Goal: Task Accomplishment & Management: Use online tool/utility

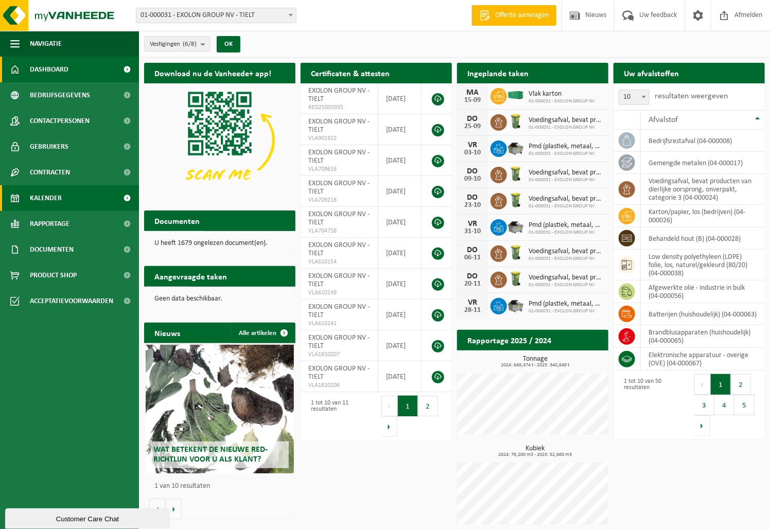
click at [63, 195] on link "Kalender" at bounding box center [69, 198] width 139 height 26
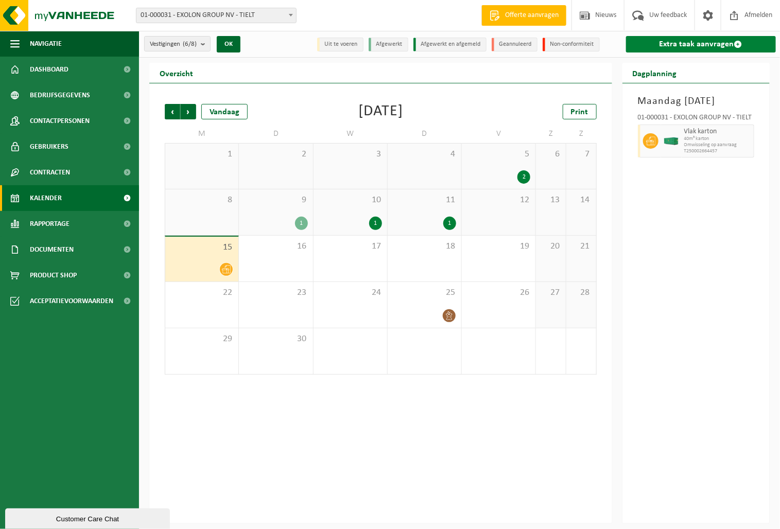
click at [667, 50] on link "Extra taak aanvragen" at bounding box center [701, 44] width 150 height 16
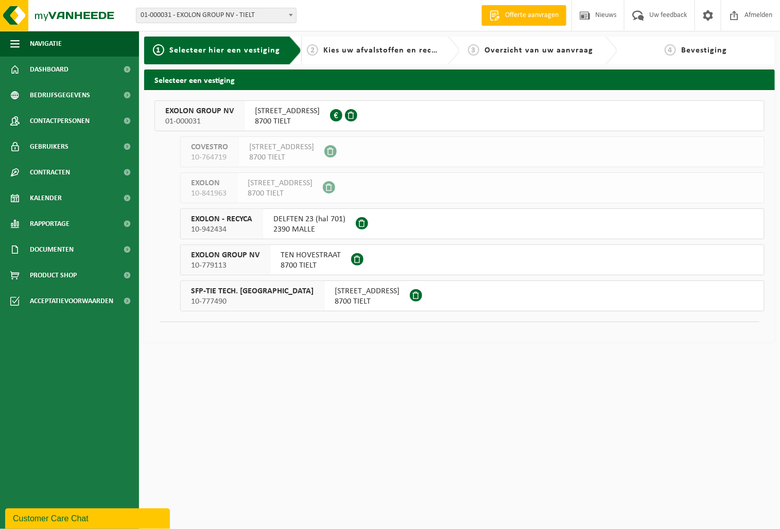
click at [215, 109] on span "EXOLON GROUP NV" at bounding box center [199, 111] width 68 height 10
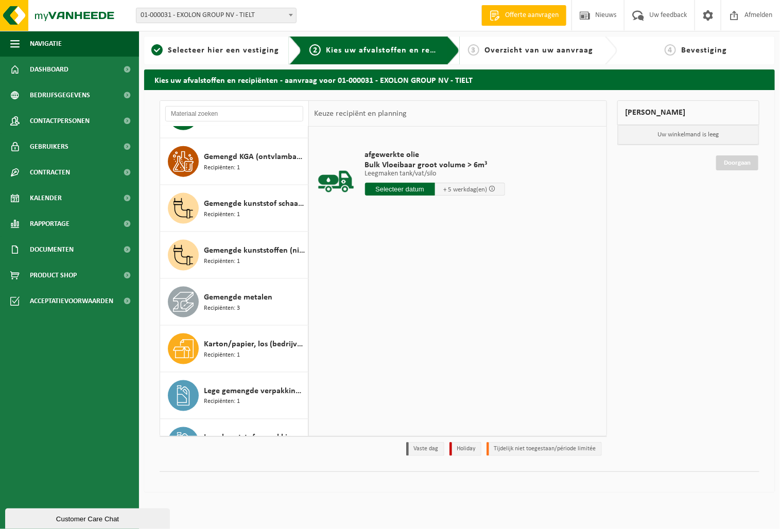
scroll to position [600, 0]
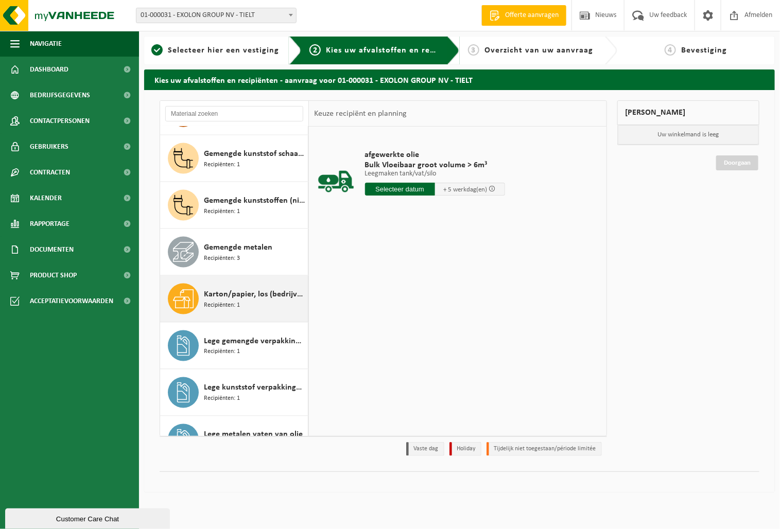
click at [245, 298] on span "Karton/papier, los (bedrijven)" at bounding box center [254, 294] width 101 height 12
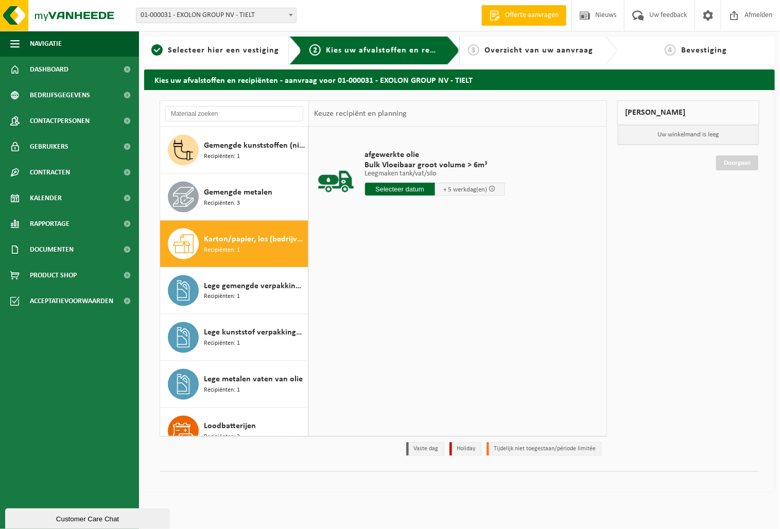
scroll to position [751, 0]
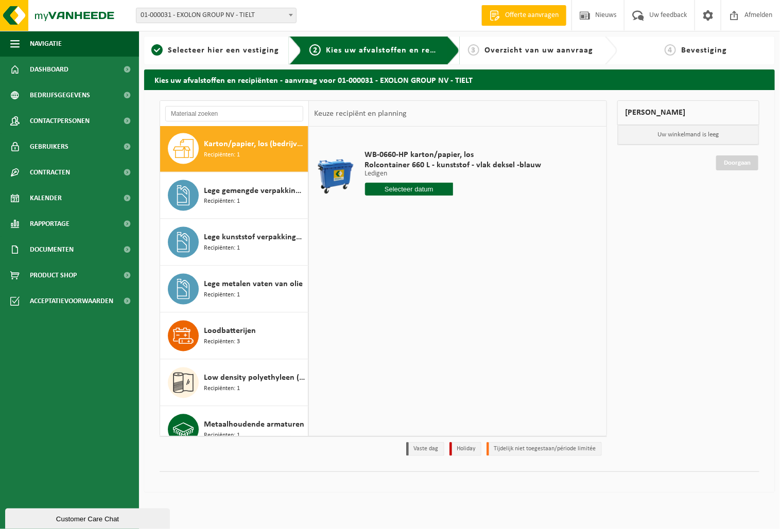
click at [407, 183] on input "text" at bounding box center [409, 189] width 89 height 13
click at [411, 278] on div "17" at bounding box center [411, 280] width 18 height 16
type input "Van 2025-09-17"
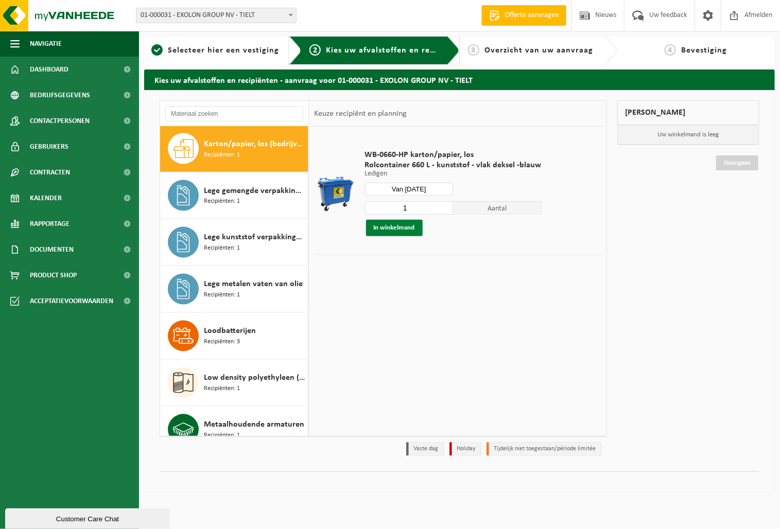
click at [400, 227] on button "In winkelmand" at bounding box center [394, 228] width 57 height 16
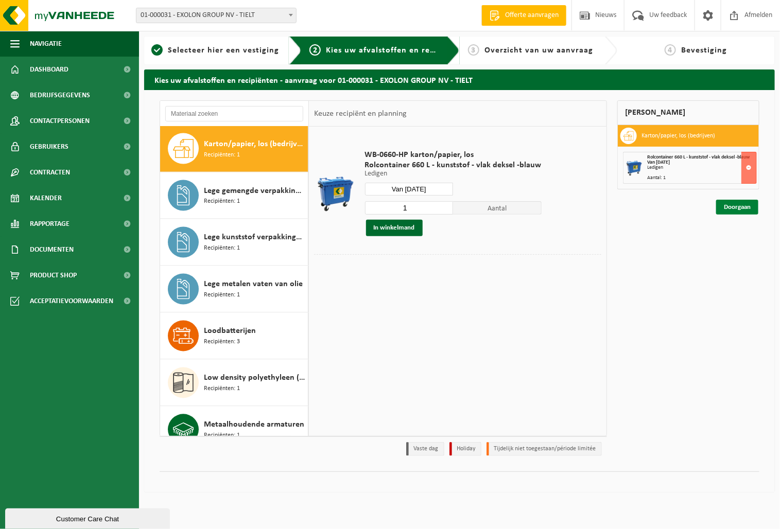
click at [745, 202] on link "Doorgaan" at bounding box center [737, 207] width 42 height 15
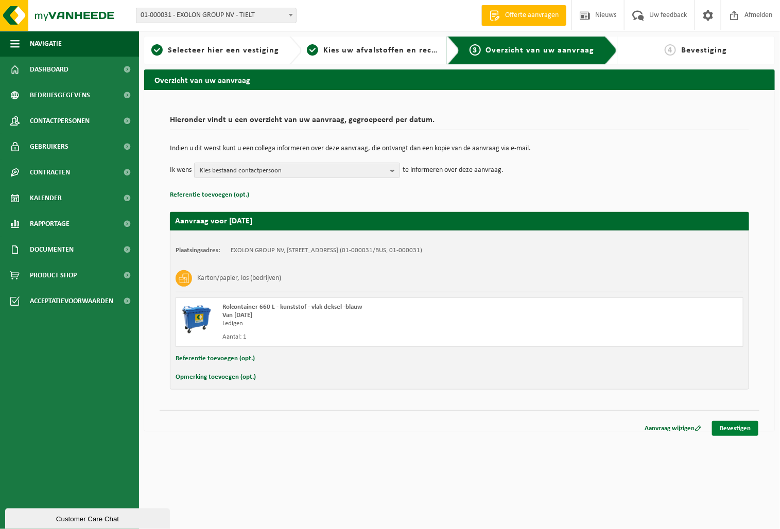
click at [723, 423] on link "Bevestigen" at bounding box center [735, 428] width 46 height 15
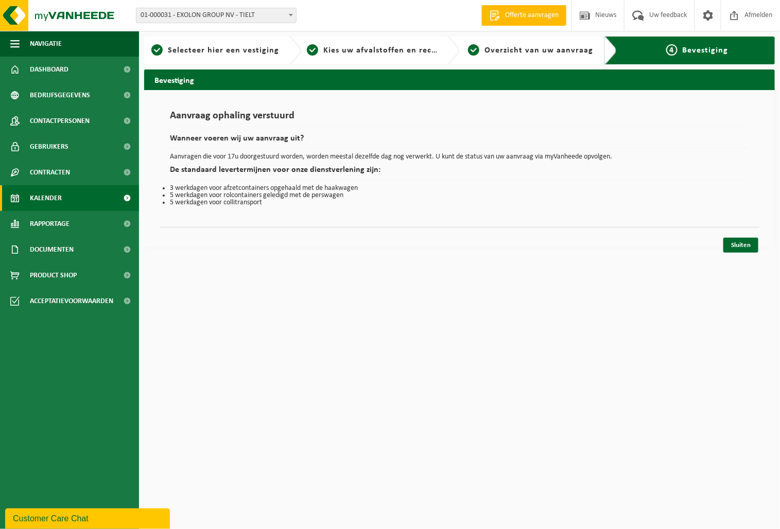
click at [62, 186] on link "Kalender" at bounding box center [69, 198] width 139 height 26
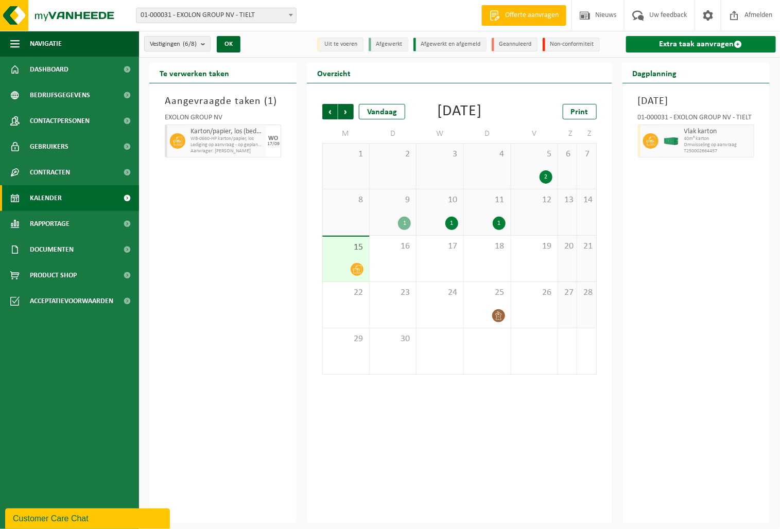
click at [706, 46] on link "Extra taak aanvragen" at bounding box center [701, 44] width 150 height 16
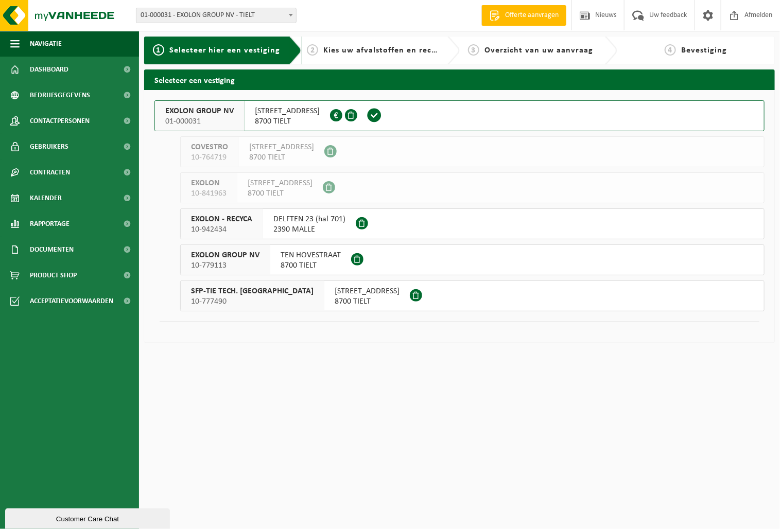
click at [218, 118] on span "01-000031" at bounding box center [199, 121] width 68 height 10
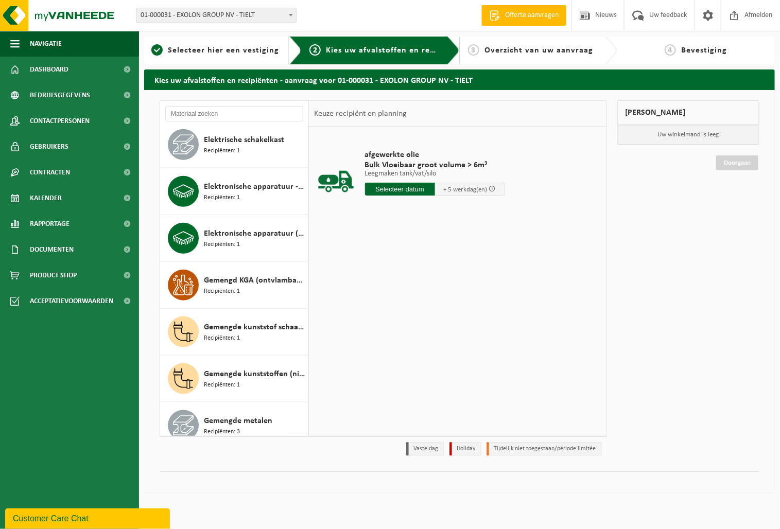
scroll to position [429, 0]
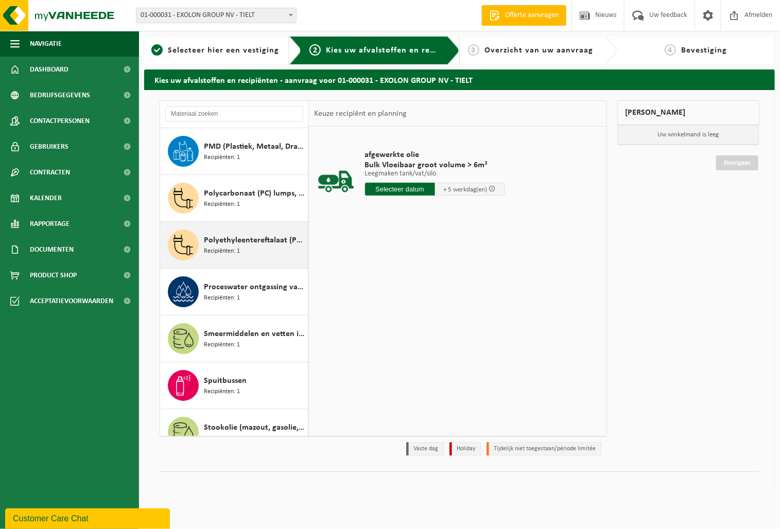
click at [252, 245] on span "Polyethyleentereftalaat (PET-G)" at bounding box center [254, 240] width 101 height 12
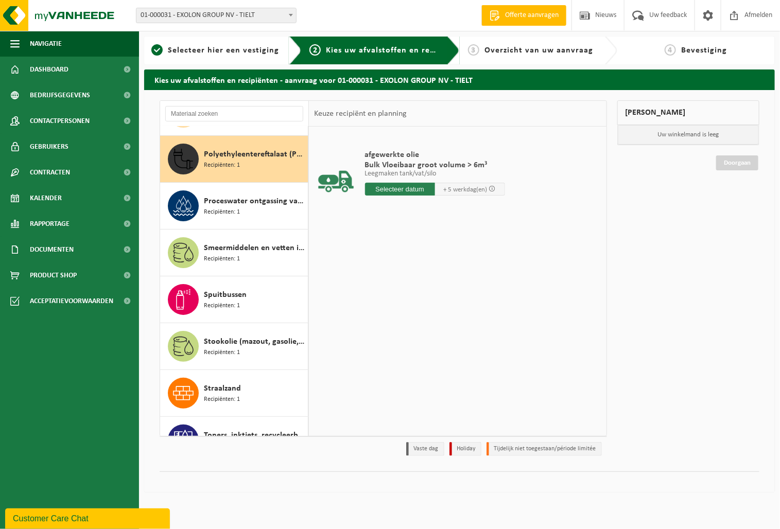
scroll to position [1643, 0]
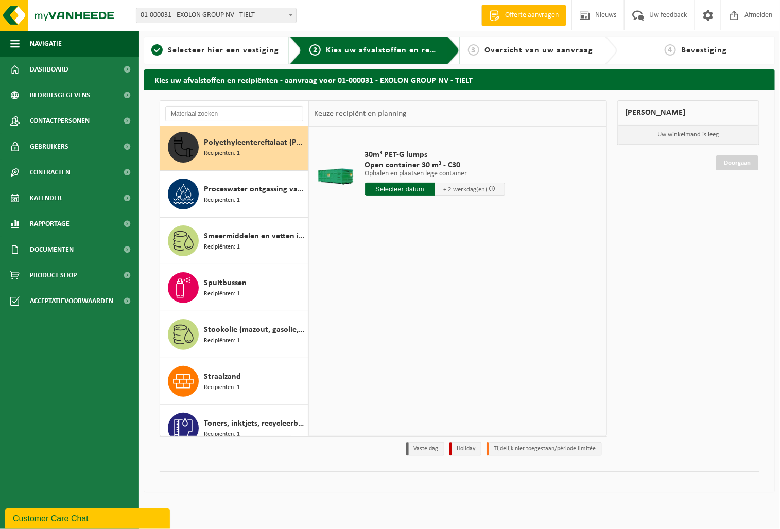
click at [399, 188] on input "text" at bounding box center [400, 189] width 70 height 13
click at [396, 278] on div "16" at bounding box center [393, 280] width 18 height 16
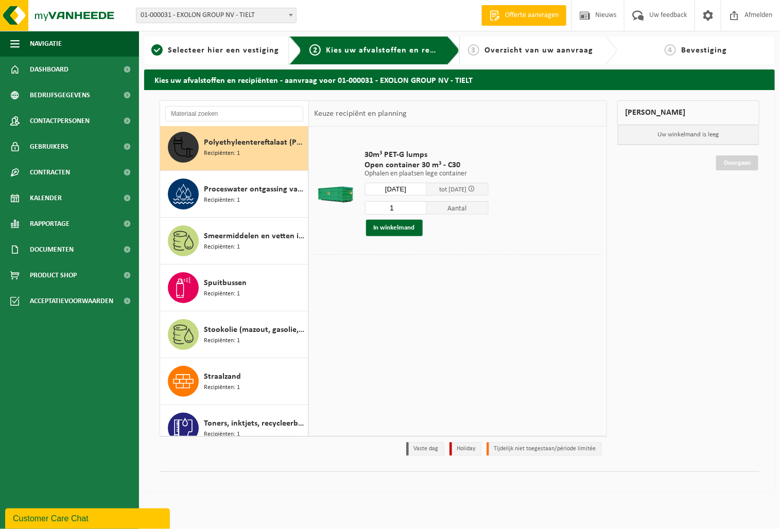
type input "Van 2025-09-16"
click at [397, 231] on button "In winkelmand" at bounding box center [394, 228] width 57 height 16
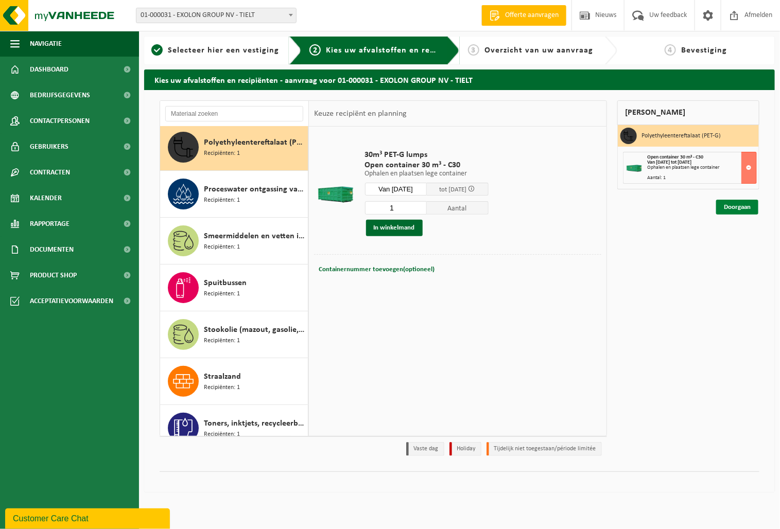
click at [740, 205] on link "Doorgaan" at bounding box center [737, 207] width 42 height 15
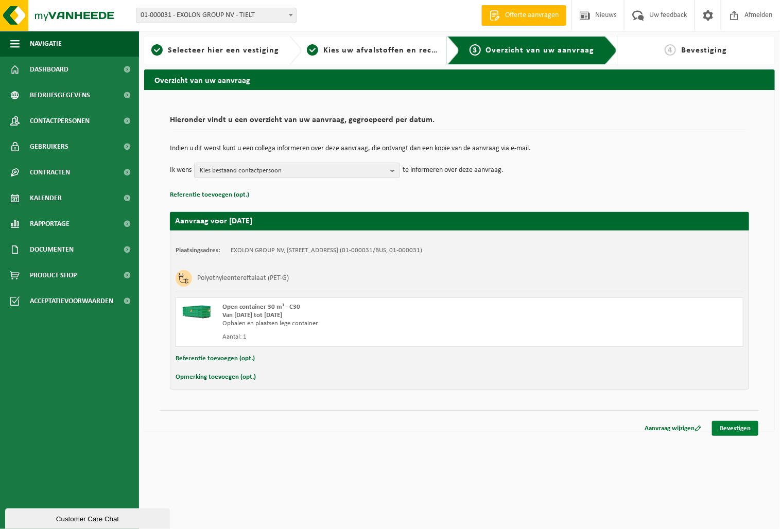
click at [739, 430] on link "Bevestigen" at bounding box center [735, 428] width 46 height 15
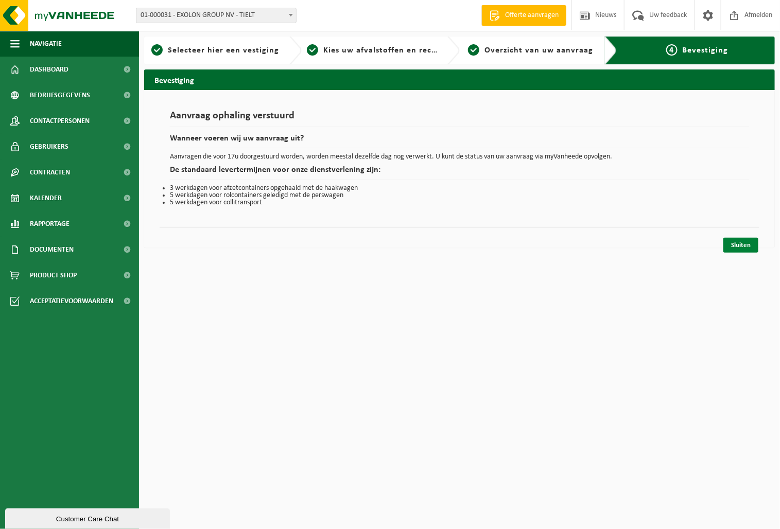
click at [747, 247] on link "Sluiten" at bounding box center [740, 245] width 35 height 15
